Goal: Check status

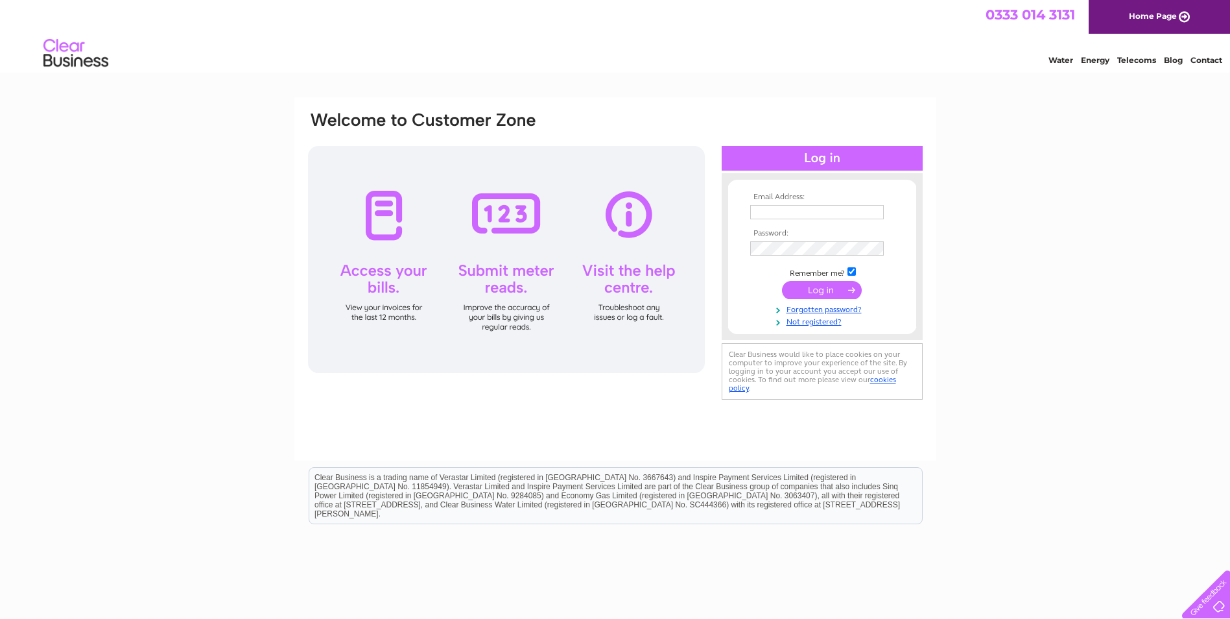
click at [815, 214] on input "text" at bounding box center [817, 212] width 134 height 14
type input "[EMAIL_ADDRESS][DOMAIN_NAME]"
click at [782, 282] on input "submit" at bounding box center [822, 291] width 80 height 18
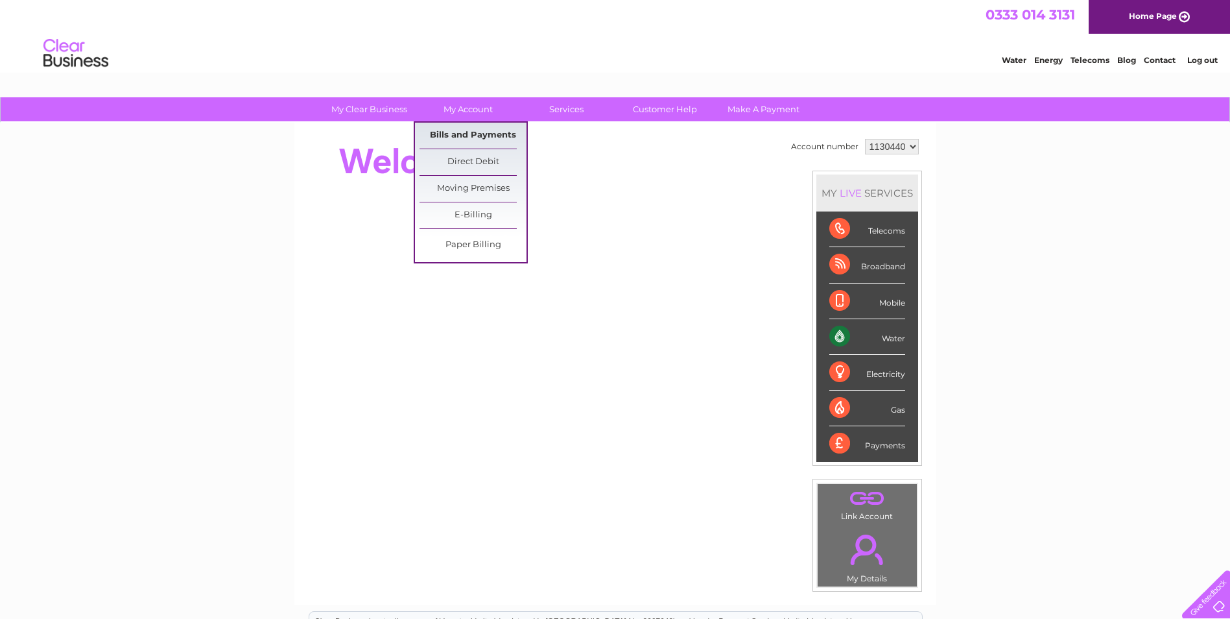
click at [468, 139] on link "Bills and Payments" at bounding box center [473, 136] width 107 height 26
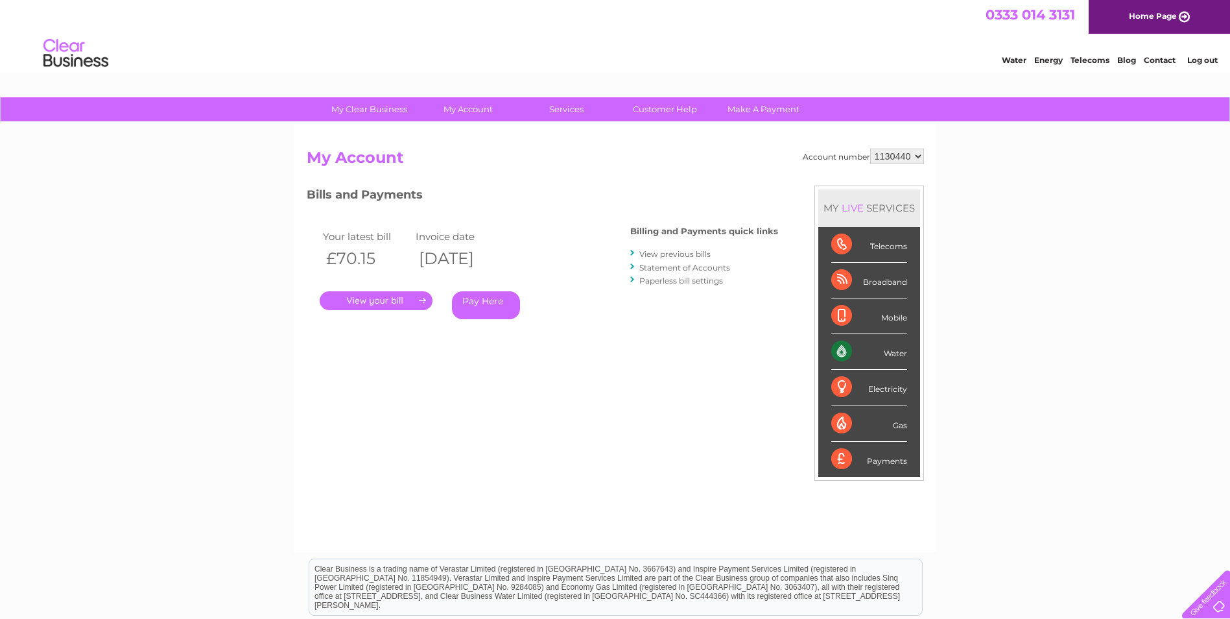
click at [393, 303] on link "." at bounding box center [376, 300] width 113 height 19
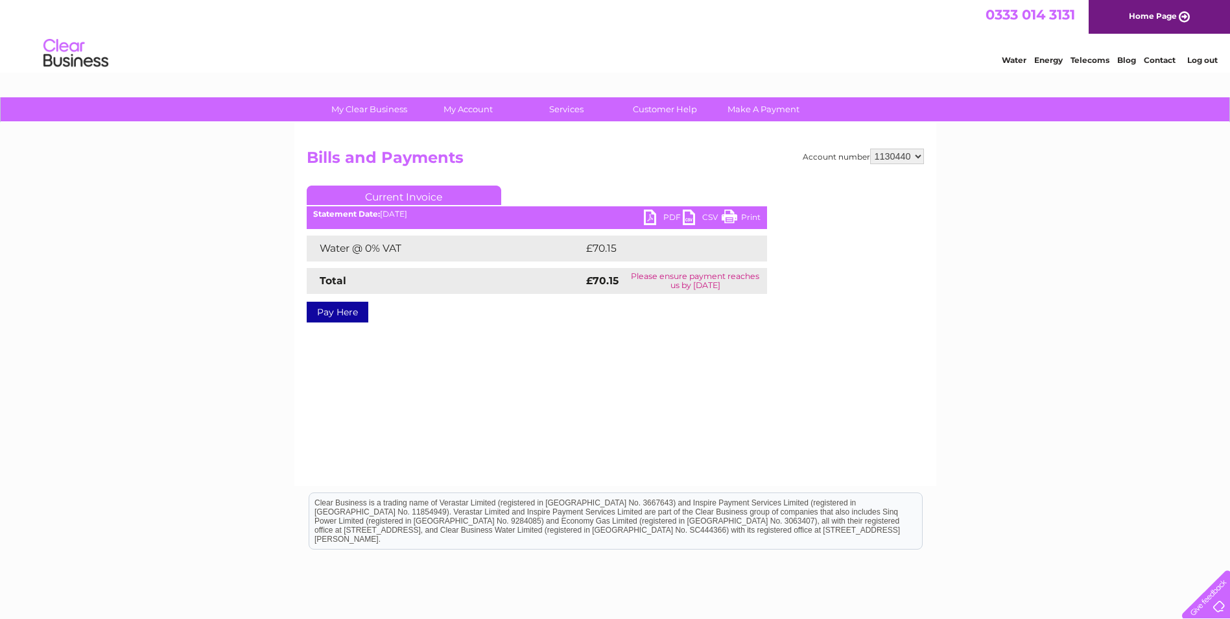
click at [659, 210] on link "PDF" at bounding box center [663, 218] width 39 height 19
